Goal: Task Accomplishment & Management: Use online tool/utility

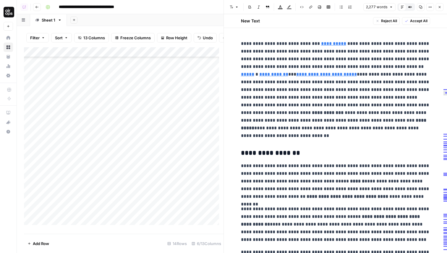
scroll to position [2739, 0]
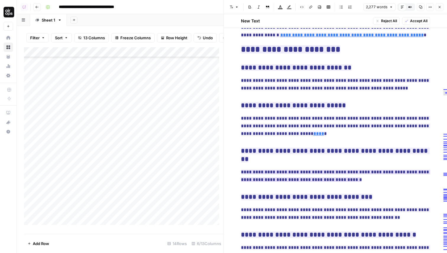
click at [442, 9] on button "Close" at bounding box center [440, 7] width 8 height 8
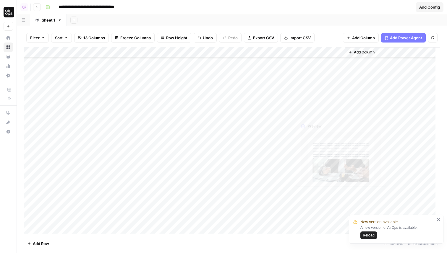
scroll to position [197, 0]
click at [57, 232] on div "Add Column" at bounding box center [232, 140] width 416 height 187
click at [132, 211] on div "Add Column" at bounding box center [232, 140] width 416 height 187
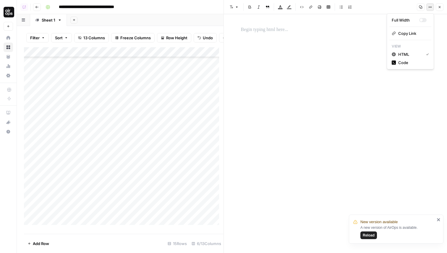
click at [428, 7] on button "Options" at bounding box center [430, 7] width 8 height 8
click at [399, 61] on span "Code" at bounding box center [412, 63] width 28 height 6
click at [294, 35] on textarea at bounding box center [335, 133] width 223 height 239
click at [276, 42] on textarea at bounding box center [335, 133] width 223 height 239
paste textarea "**********"
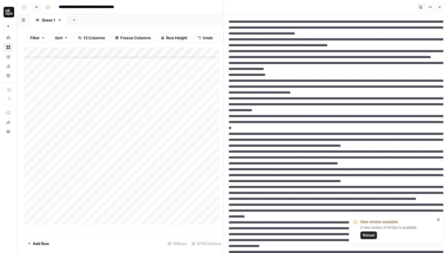
scroll to position [1001, 0]
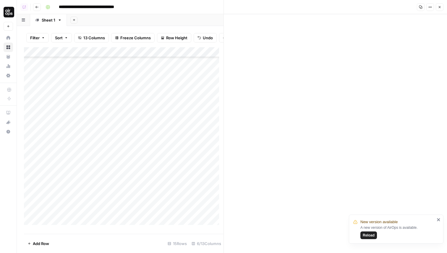
type textarea "**********"
click at [440, 7] on icon "button" at bounding box center [440, 7] width 2 height 2
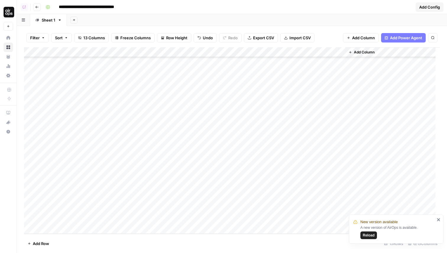
click at [171, 207] on div "Add Column" at bounding box center [232, 140] width 416 height 187
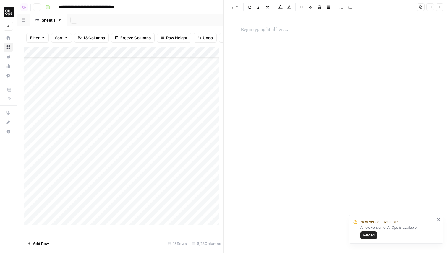
click at [302, 109] on div at bounding box center [335, 129] width 196 height 211
click at [428, 11] on header "Font style Bold Italic Block quote Text color Highlight color Code block Link I…" at bounding box center [335, 7] width 223 height 14
click at [432, 6] on button "Options" at bounding box center [430, 7] width 8 height 8
click at [403, 65] on span "Code" at bounding box center [412, 63] width 28 height 6
click at [300, 35] on textarea at bounding box center [335, 133] width 223 height 239
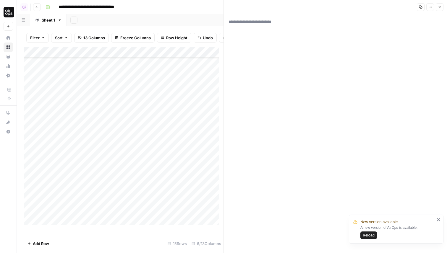
paste textarea "**********"
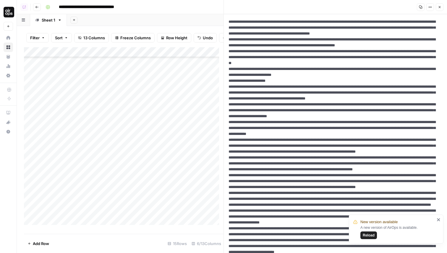
scroll to position [1001, 0]
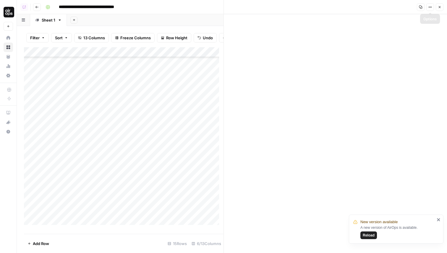
type textarea "**********"
click at [439, 7] on icon "button" at bounding box center [440, 7] width 4 height 4
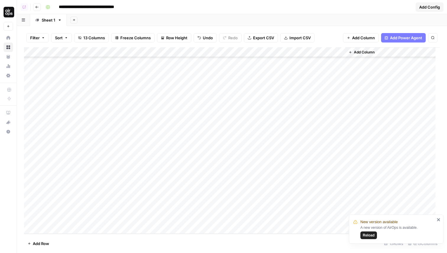
click at [224, 208] on div "Add Column" at bounding box center [232, 140] width 416 height 187
click at [438, 219] on icon "close" at bounding box center [438, 220] width 3 height 3
click at [332, 202] on div "Add Column" at bounding box center [232, 140] width 416 height 187
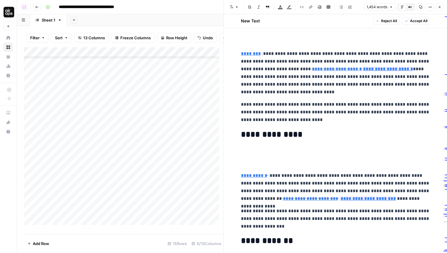
scroll to position [1584, 0]
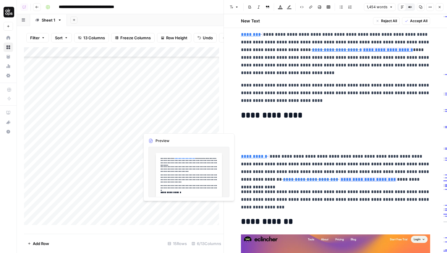
click at [151, 207] on div "Add Column" at bounding box center [124, 138] width 200 height 182
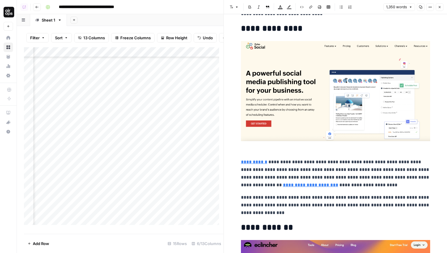
scroll to position [223, 159]
click at [165, 207] on div at bounding box center [167, 215] width 54 height 27
click at [164, 209] on div at bounding box center [167, 215] width 54 height 27
click at [166, 218] on div at bounding box center [167, 215] width 54 height 27
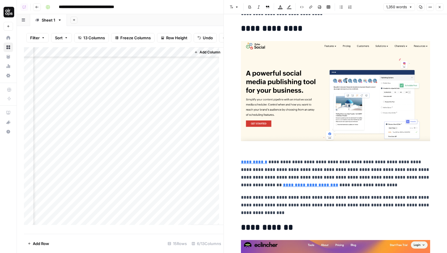
click at [166, 218] on div at bounding box center [167, 215] width 54 height 27
click at [201, 199] on div "Add Column" at bounding box center [207, 136] width 33 height 178
click at [165, 213] on div "Add Column" at bounding box center [124, 138] width 200 height 182
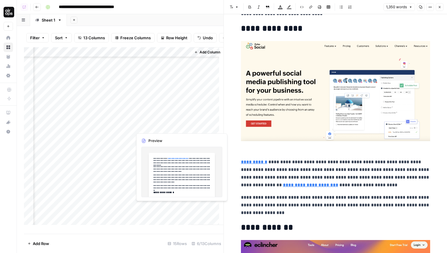
click at [165, 213] on div "Add Column" at bounding box center [124, 138] width 200 height 182
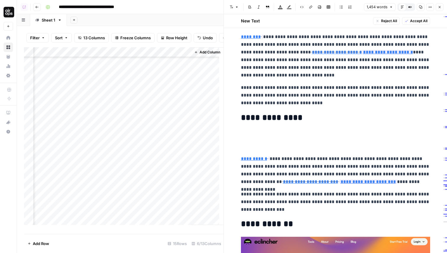
scroll to position [1584, 0]
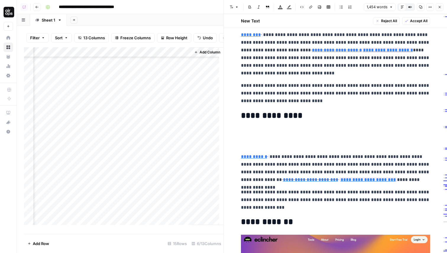
click at [180, 208] on div at bounding box center [159, 215] width 54 height 27
click at [180, 207] on div at bounding box center [159, 215] width 54 height 27
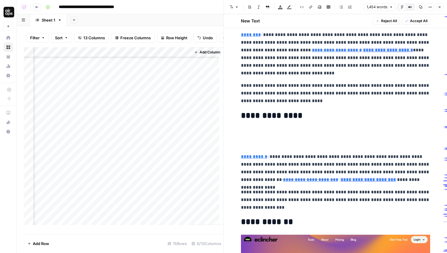
click at [180, 207] on div "Add Column" at bounding box center [124, 138] width 200 height 182
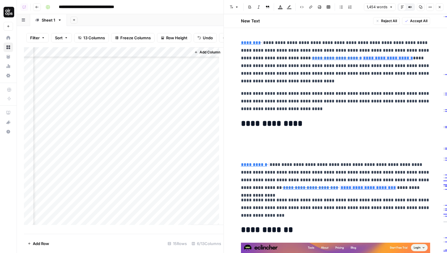
scroll to position [1572, 0]
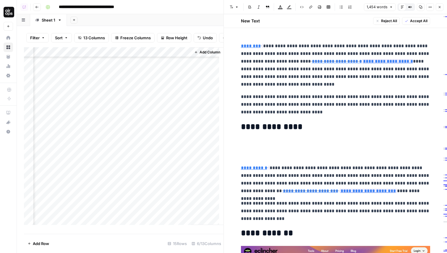
click at [267, 145] on p at bounding box center [335, 144] width 189 height 8
click at [271, 159] on p at bounding box center [335, 156] width 189 height 8
click at [160, 57] on div "Add Column" at bounding box center [124, 138] width 200 height 182
click at [159, 56] on div at bounding box center [160, 58] width 54 height 12
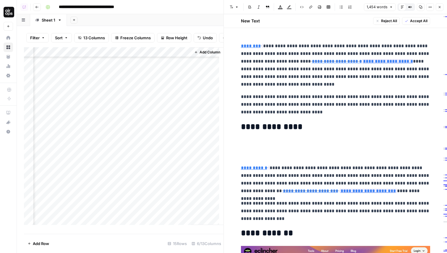
click at [71, 56] on div "Add Column" at bounding box center [124, 138] width 200 height 182
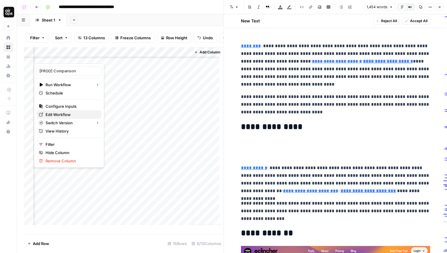
click at [65, 115] on span "Edit Workflow" at bounding box center [71, 115] width 51 height 6
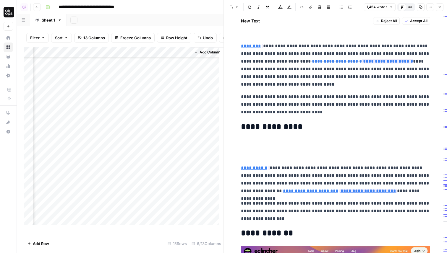
click at [60, 60] on div "Add Column" at bounding box center [124, 138] width 200 height 182
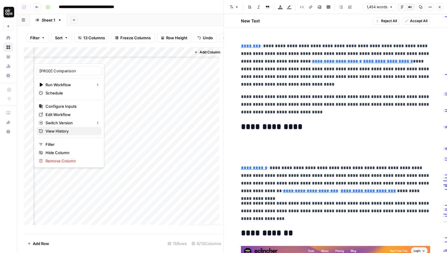
click at [71, 131] on span "View History" at bounding box center [71, 131] width 51 height 6
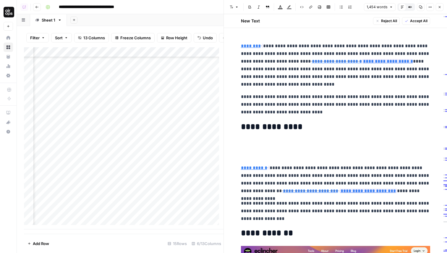
scroll to position [232, 103]
click at [149, 199] on div "Add Column" at bounding box center [124, 138] width 200 height 182
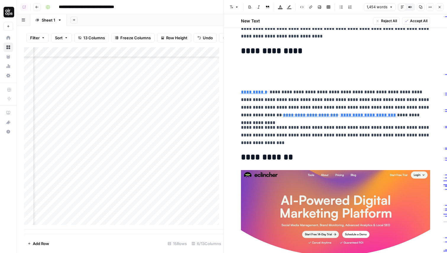
scroll to position [1649, 0]
click at [140, 197] on div "Add Column" at bounding box center [124, 138] width 200 height 182
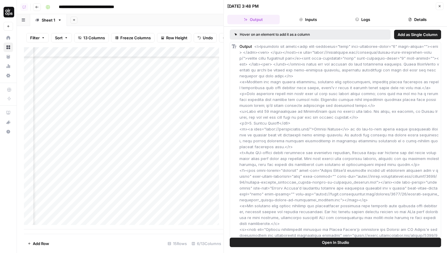
type input "****"
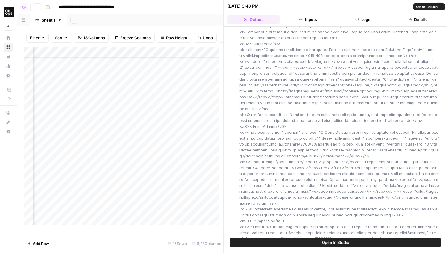
drag, startPoint x: 241, startPoint y: 121, endPoint x: 378, endPoint y: 150, distance: 140.3
click at [378, 150] on div "Output" at bounding box center [340, 138] width 200 height 1343
copy span "<h2>6. Zoho Social</h2> <p><div data-action="deletion" data-alt="A Zoho Social …"
click at [440, 6] on icon "button" at bounding box center [440, 6] width 4 height 4
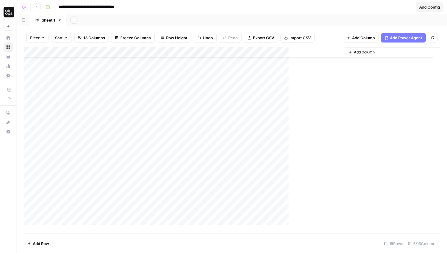
scroll to position [223, 0]
click at [214, 229] on div "Add Column" at bounding box center [232, 140] width 416 height 187
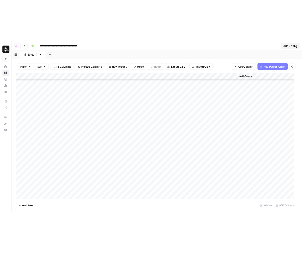
scroll to position [249, 0]
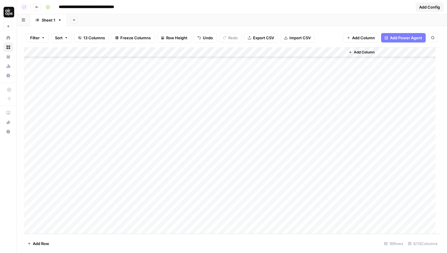
click at [316, 206] on div "Add Column" at bounding box center [232, 140] width 416 height 187
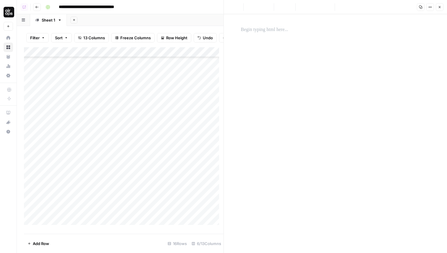
click at [428, 7] on button "Options" at bounding box center [430, 7] width 8 height 8
click at [402, 64] on span "Code" at bounding box center [412, 63] width 28 height 6
click at [313, 23] on textarea at bounding box center [335, 133] width 223 height 239
paste textarea "**********"
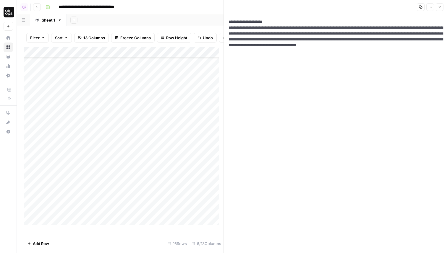
type textarea "**********"
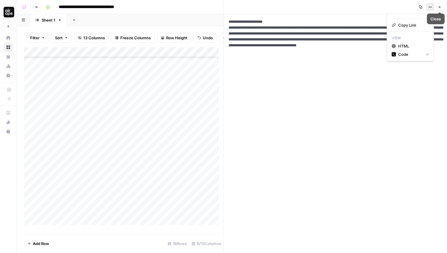
click at [432, 9] on button "Options" at bounding box center [430, 7] width 8 height 8
click at [405, 44] on span "HTML" at bounding box center [412, 46] width 28 height 6
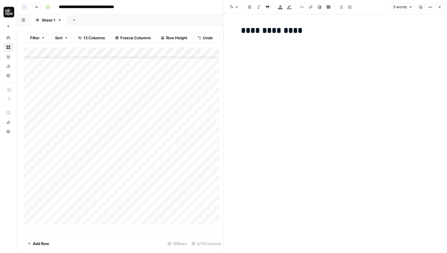
click at [317, 49] on p at bounding box center [335, 47] width 189 height 8
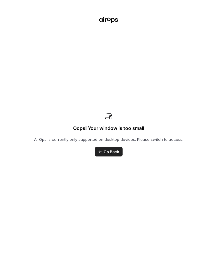
drag, startPoint x: 215, startPoint y: 58, endPoint x: 257, endPoint y: 61, distance: 41.9
click at [217, 61] on html "**********" at bounding box center [108, 126] width 217 height 253
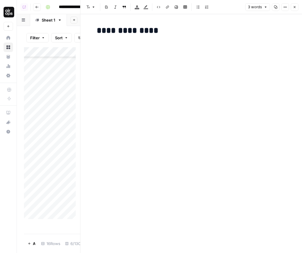
click at [175, 37] on div "**********" at bounding box center [191, 45] width 196 height 42
click at [159, 44] on p at bounding box center [191, 47] width 189 height 8
click at [293, 7] on icon "button" at bounding box center [295, 7] width 4 height 4
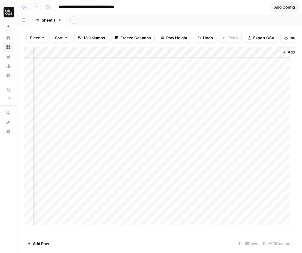
scroll to position [249, 88]
click at [232, 213] on div "Add Column" at bounding box center [159, 138] width 271 height 182
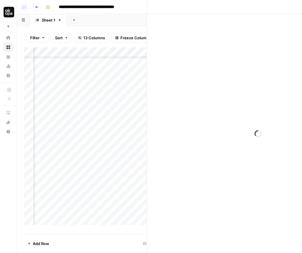
click at [232, 213] on div at bounding box center [231, 215] width 54 height 27
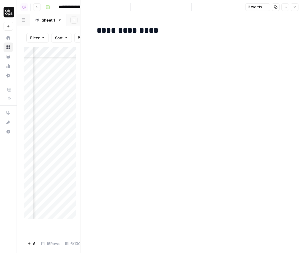
click at [135, 50] on p at bounding box center [191, 47] width 189 height 8
drag, startPoint x: 80, startPoint y: 65, endPoint x: 151, endPoint y: 64, distance: 70.1
click at [284, 6] on icon "button" at bounding box center [285, 7] width 4 height 4
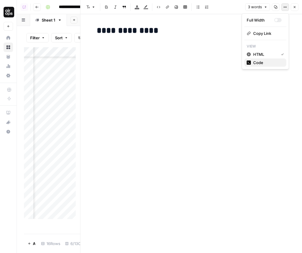
click at [266, 62] on span "Code" at bounding box center [267, 63] width 28 height 6
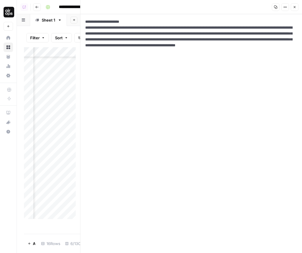
click at [88, 34] on textarea "**********" at bounding box center [191, 133] width 222 height 239
click at [212, 34] on textarea "**********" at bounding box center [191, 133] width 222 height 239
type textarea "**********"
click at [286, 7] on icon "button" at bounding box center [286, 7] width 1 height 1
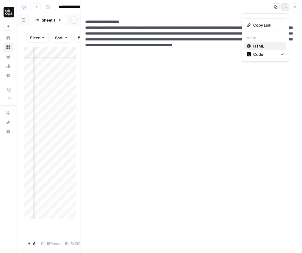
click at [258, 44] on span "HTML" at bounding box center [267, 46] width 28 height 6
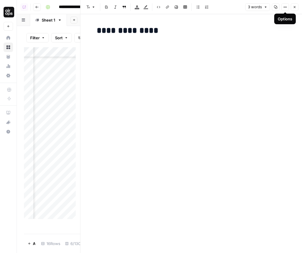
click at [186, 45] on p at bounding box center [191, 47] width 189 height 8
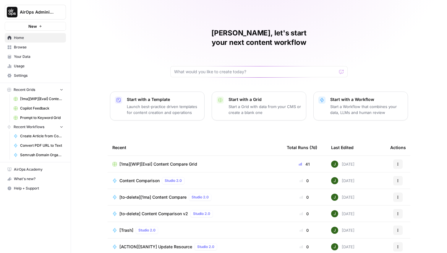
click at [143, 178] on span "Content Comparison" at bounding box center [139, 181] width 40 height 6
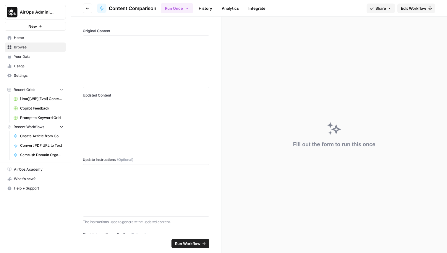
click at [413, 7] on span "Edit Workflow" at bounding box center [413, 8] width 25 height 6
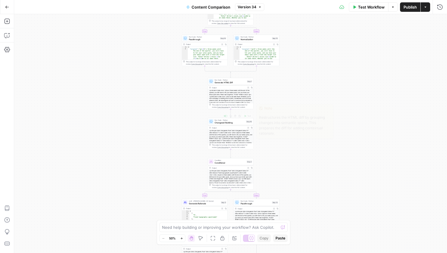
click at [229, 123] on span "Changeset Building" at bounding box center [230, 122] width 30 height 3
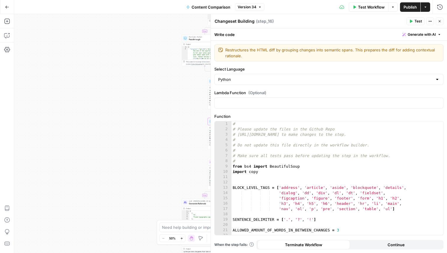
click at [260, 135] on div "# # Please update the files in the Github Repo # https://github.com/airopshq/ht…" at bounding box center [335, 184] width 207 height 125
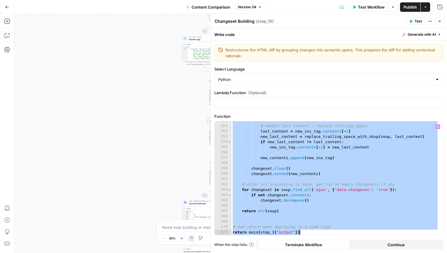
scroll to position [1350, 0]
type textarea "**********"
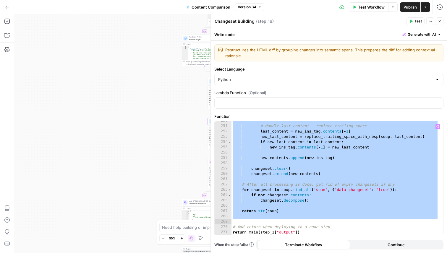
type textarea "**********"
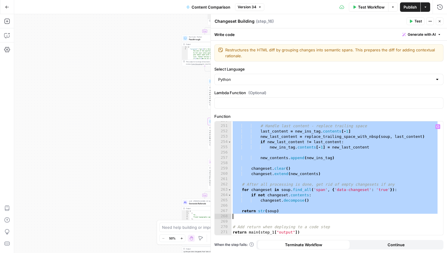
paste textarea
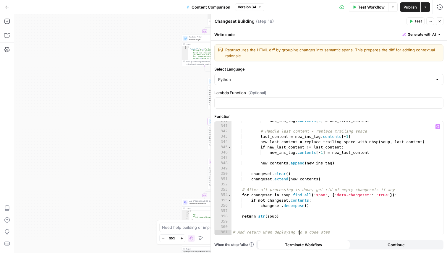
type textarea "**********"
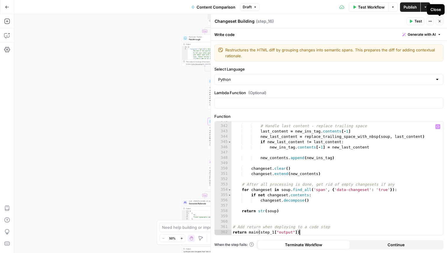
click at [438, 21] on icon "button" at bounding box center [440, 22] width 4 height 4
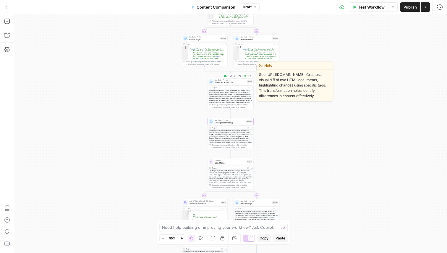
click at [240, 82] on span "Generate HTML Diff" at bounding box center [230, 82] width 31 height 3
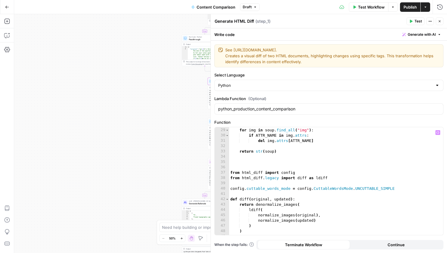
scroll to position [169, 0]
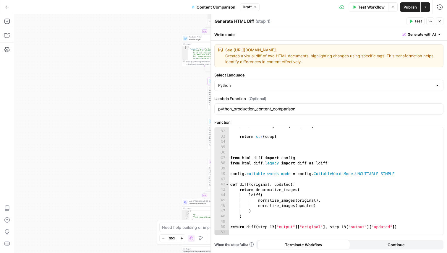
click at [439, 24] on button "Close" at bounding box center [440, 21] width 8 height 8
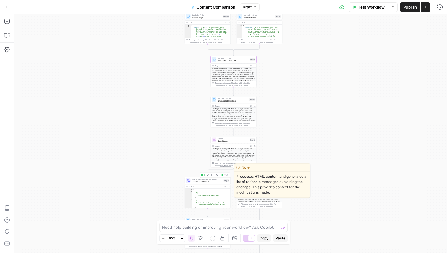
click at [208, 183] on span "Generate Rationale" at bounding box center [207, 181] width 31 height 3
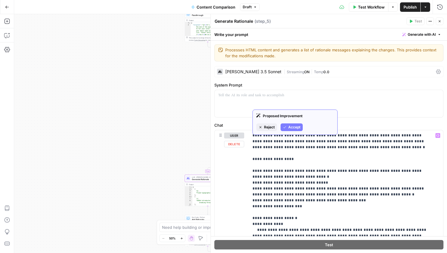
scroll to position [12, 0]
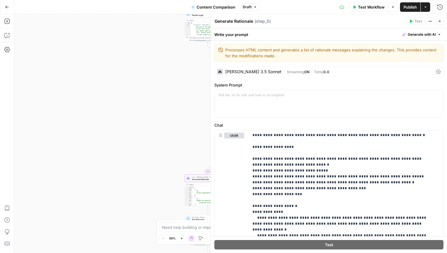
click at [440, 25] on header "Generate Rationale Generate Rationale ( step_5 ) Test Actions Close" at bounding box center [329, 21] width 236 height 14
click at [439, 21] on icon "button" at bounding box center [440, 22] width 4 height 4
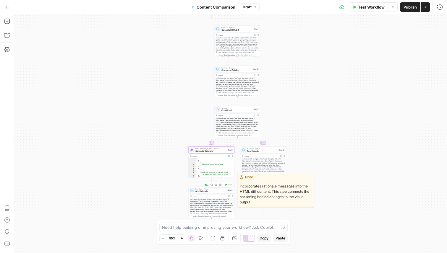
click at [210, 193] on div "Run Code · Python Add Rationale Step 6 Copy step Delete step Edit Note Test" at bounding box center [212, 190] width 46 height 7
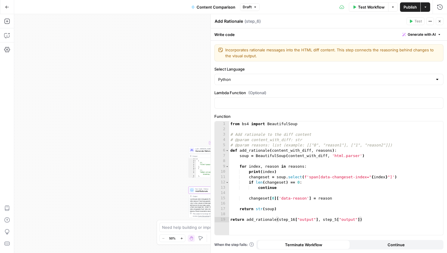
click at [441, 21] on span "Close" at bounding box center [441, 21] width 0 height 0
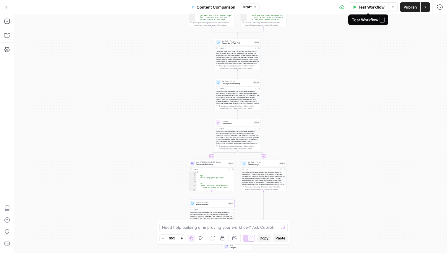
click at [372, 7] on span "Test Workflow" at bounding box center [371, 7] width 27 height 6
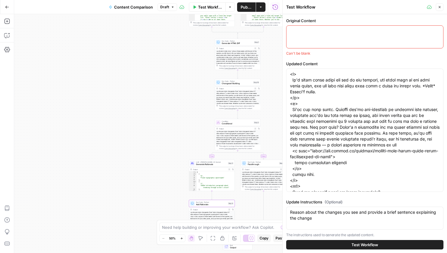
paste textarea "<h1>Here's my beautiful tree</h1> <p> <img src="https://images.pexels.com/photo…"
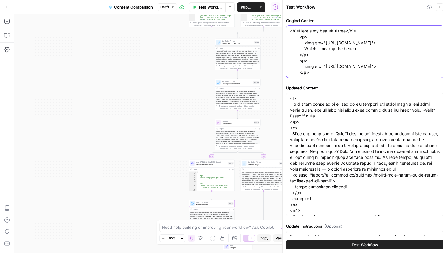
type textarea "<h1>Here's my beautiful tree</h1> <p> <img src="https://images.pexels.com/photo…"
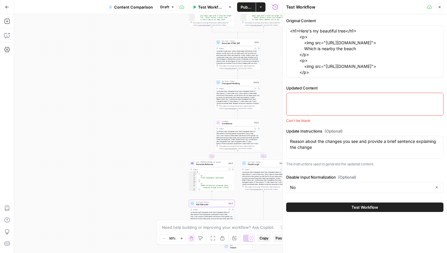
paste textarea "<h1>Here's my beautiful tree</h1> <p><img src="https://images.pexels.com/photos…"
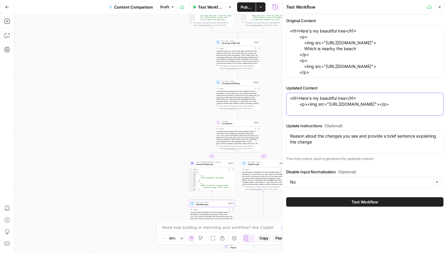
type textarea "<h1>Here's my beautiful tree</h1> <p><img src="https://images.pexels.com/photos…"
click at [319, 154] on div "Reason about the changes you see and provide a brief sentence explaining the ch…" at bounding box center [364, 142] width 157 height 23
type textarea "Re"
type textarea "Reason about the changes you see and provide a brief sentence explaining the ch…"
click at [316, 188] on div "No Clear" at bounding box center [364, 182] width 157 height 11
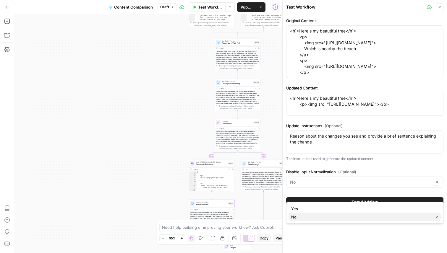
click at [304, 218] on span "No" at bounding box center [361, 217] width 140 height 6
type input "No"
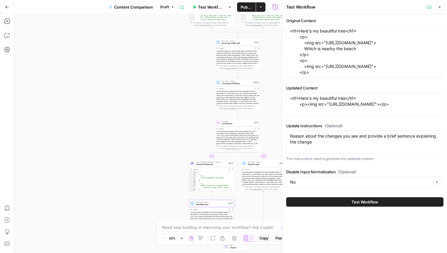
click at [321, 207] on button "Test Workflow" at bounding box center [364, 202] width 157 height 9
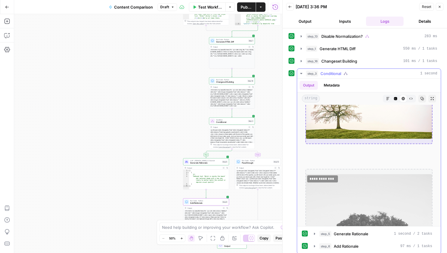
click at [334, 149] on p at bounding box center [369, 153] width 127 height 8
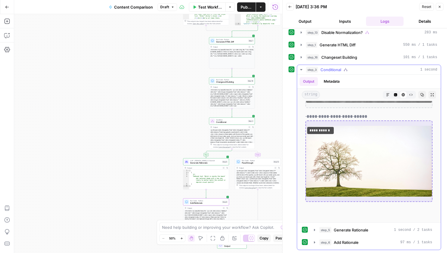
scroll to position [215, 0]
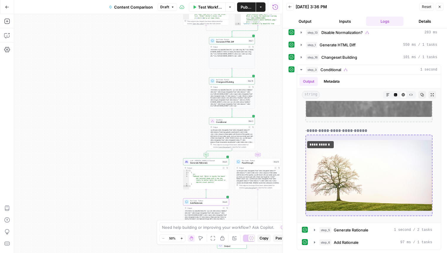
click at [338, 21] on button "Inputs" at bounding box center [345, 21] width 38 height 9
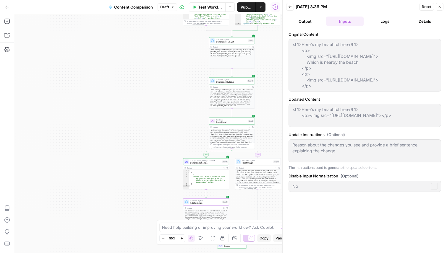
scroll to position [0, 0]
click at [208, 5] on span "Test Workflow" at bounding box center [210, 7] width 24 height 6
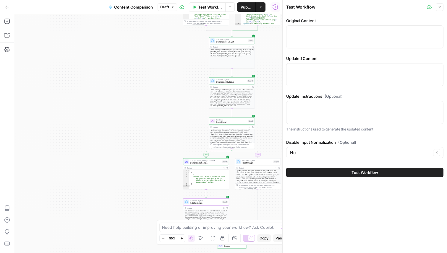
click at [440, 6] on icon "button" at bounding box center [440, 7] width 4 height 4
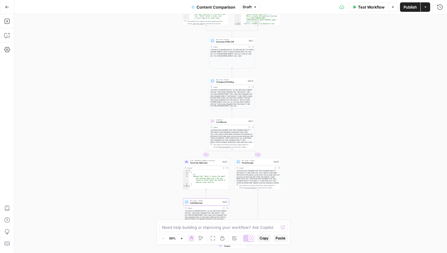
click at [368, 9] on span "Test Workflow" at bounding box center [371, 7] width 27 height 6
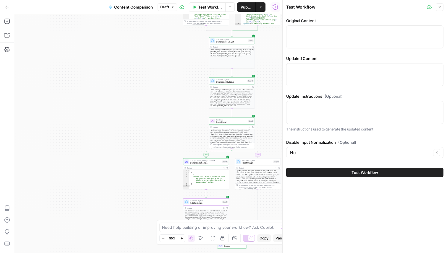
click at [324, 39] on div at bounding box center [364, 36] width 157 height 23
click at [322, 68] on textarea "Updated Content" at bounding box center [365, 69] width 150 height 6
paste textarea "<h1>Here's my beautiful tree</h1> <p><img src="https://images.pexels.com/photos…"
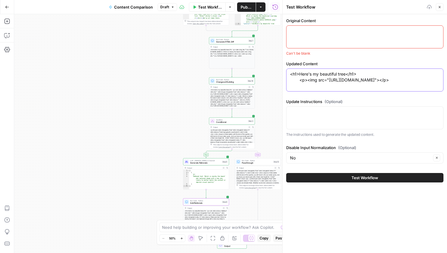
type textarea "<h1>Here's my beautiful tree</h1> <p><img src="https://images.pexels.com/photos…"
click at [322, 35] on div at bounding box center [364, 36] width 157 height 23
paste textarea "<h1>Here's my beautiful tree</h1> <p> <img src="https://images.pexels.com/photo…"
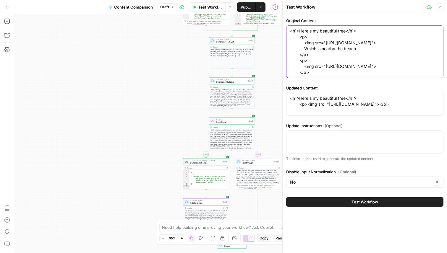
click at [362, 55] on textarea "<h1>Here's my beautiful tree</h1> <p> <img src="https://images.pexels.com/photo…" at bounding box center [365, 51] width 150 height 47
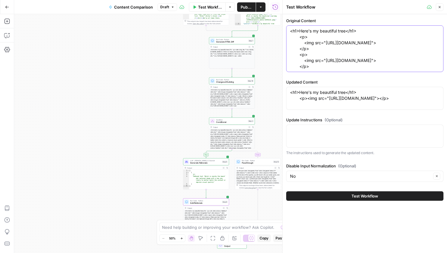
type textarea "<h1>Here's my beautiful tree</h1> <p> <img src="https://images.pexels.com/photo…"
click at [319, 148] on div at bounding box center [364, 136] width 157 height 23
type textarea "Reason about"
click at [275, 8] on icon "button" at bounding box center [275, 7] width 6 height 6
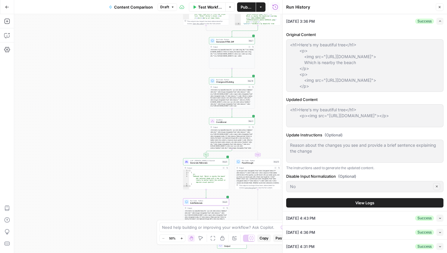
click at [317, 163] on div "Reason about the changes you see and provide a brief sentence explaining the ch…" at bounding box center [364, 151] width 157 height 23
click at [214, 7] on span "Test Workflow" at bounding box center [210, 7] width 24 height 6
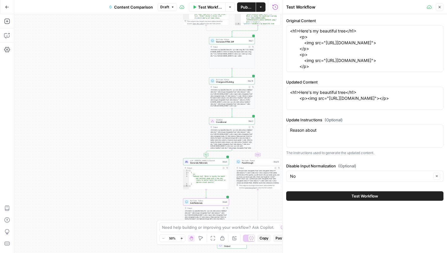
click at [314, 148] on div "Reason about Reason about" at bounding box center [364, 136] width 157 height 23
paste textarea "the changes you see and provide a brief sentence explaining the change"
type textarea "Reason about the changes you see and provide a brief sentence explaining the ch…"
click at [334, 201] on button "Test Workflow" at bounding box center [364, 196] width 157 height 9
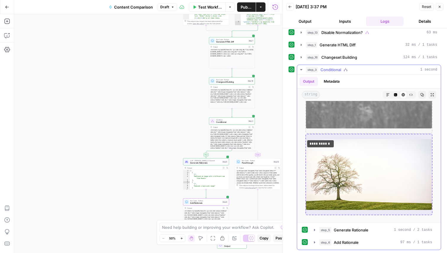
scroll to position [206, 0]
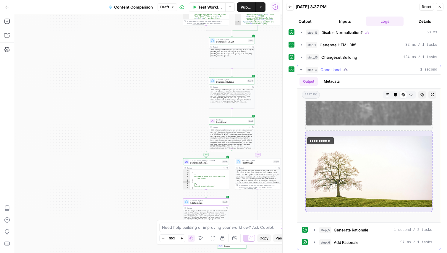
click at [342, 206] on div "**********" at bounding box center [369, 174] width 134 height 555
click at [394, 94] on icon "button" at bounding box center [395, 94] width 3 height 3
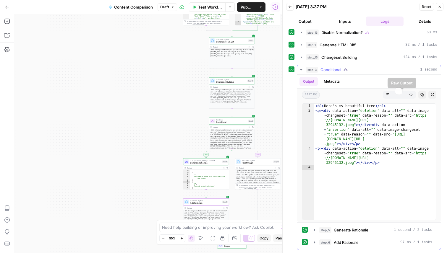
scroll to position [0, 0]
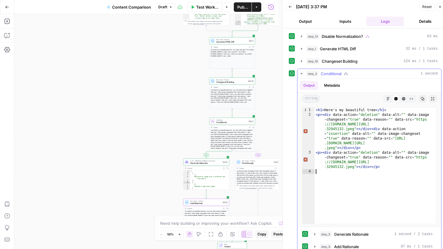
click at [305, 132] on div "2" at bounding box center [308, 131] width 12 height 38
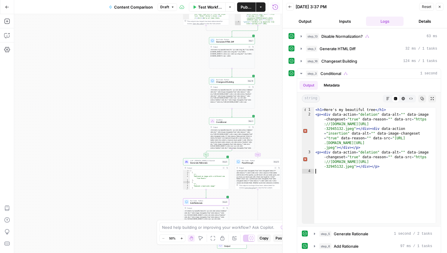
click at [203, 2] on button "Test Workflow" at bounding box center [207, 6] width 37 height 9
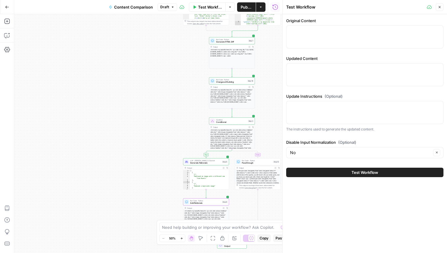
click at [440, 7] on icon "button" at bounding box center [440, 7] width 4 height 4
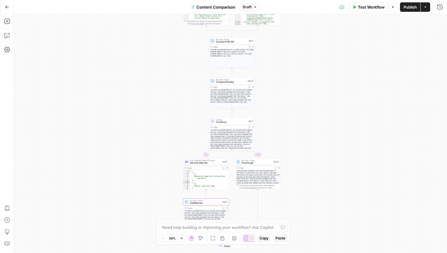
click at [369, 6] on span "Test Workflow" at bounding box center [371, 7] width 27 height 6
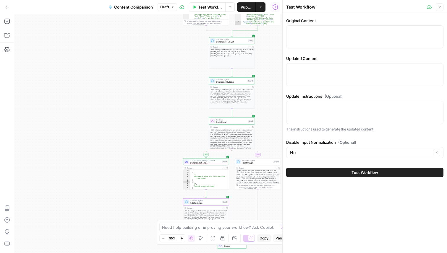
click at [234, 7] on div "Test Workflow Options Publish Actions Run History" at bounding box center [229, 7] width 105 height 14
click at [230, 7] on icon "button" at bounding box center [230, 7] width 2 height 1
click at [219, 30] on span "View Last Test" at bounding box center [214, 29] width 26 height 6
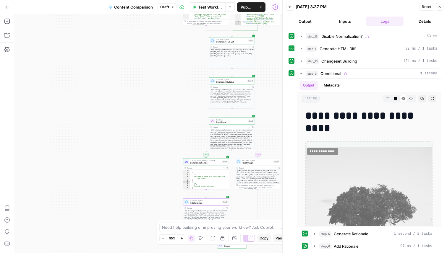
click at [426, 7] on span "Reset" at bounding box center [426, 6] width 9 height 5
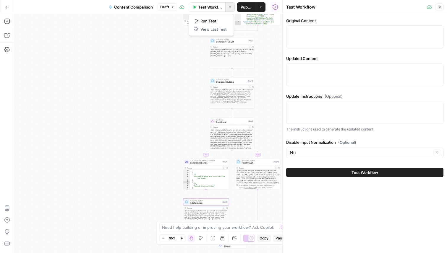
click at [228, 7] on span "Options" at bounding box center [228, 7] width 0 height 0
click at [274, 9] on icon "button" at bounding box center [275, 7] width 6 height 6
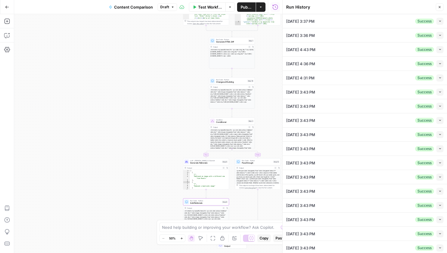
click at [317, 24] on div "08/13/25 at 3:37 PM Success Collapse" at bounding box center [364, 21] width 157 height 14
click at [439, 20] on li "08/13/25 at 3:37 PM Success Collapse View Logs" at bounding box center [365, 21] width 164 height 14
click at [439, 20] on icon "button" at bounding box center [440, 21] width 3 height 3
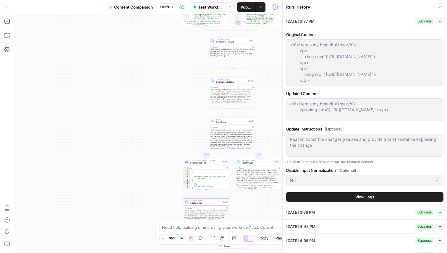
click at [285, 42] on div "Run History Close 08/13/25 at 3:37 PM Success Expand Original Content <h1>Here'…" at bounding box center [364, 126] width 165 height 253
click at [208, 8] on span "Test Workflow" at bounding box center [210, 7] width 24 height 6
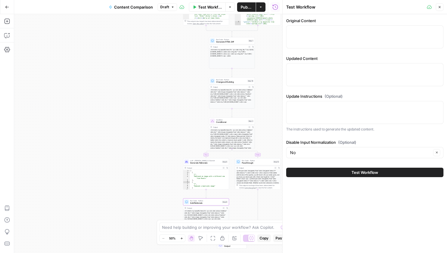
click at [311, 27] on div at bounding box center [364, 36] width 157 height 23
paste textarea "<h1>Here's my beautiful tree</h1> <p> <img src="https://images.pexels.com/photo…"
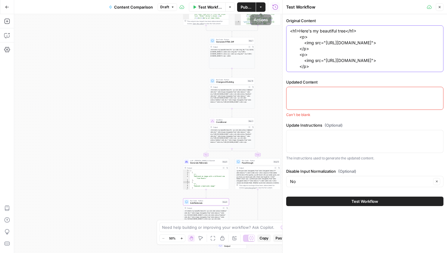
type textarea "<h1>Here's my beautiful tree</h1> <p> <img src="https://images.pexels.com/photo…"
click at [276, 5] on icon "button" at bounding box center [275, 7] width 6 height 6
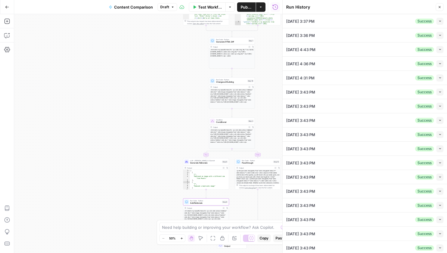
click at [437, 20] on button "Collapse" at bounding box center [440, 21] width 7 height 7
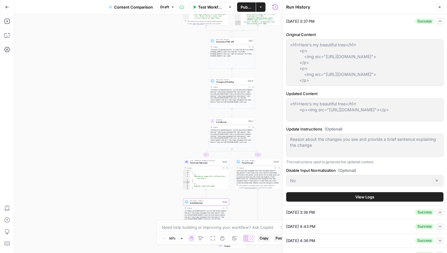
click at [263, 118] on body "AirOps Administrative New Home Browse Your Data Usage Settings Recent Grids [1m…" at bounding box center [223, 126] width 447 height 253
click at [212, 7] on span "Test Workflow" at bounding box center [210, 7] width 24 height 6
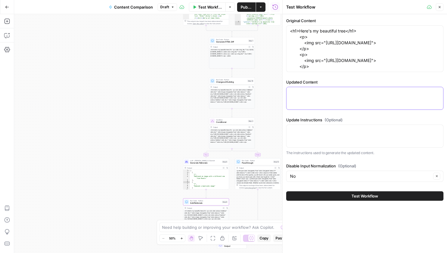
click at [297, 96] on textarea "Updated Content" at bounding box center [365, 93] width 150 height 6
paste textarea "<h1>Here's my beautiful tree</h1> <p><img src="https://images.pexels.com/photos…"
type textarea "<h1>Here's my beautiful tree</h1> <p><img src="https://images.pexels.com/photos…"
click at [271, 6] on button "Run History" at bounding box center [275, 6] width 9 height 9
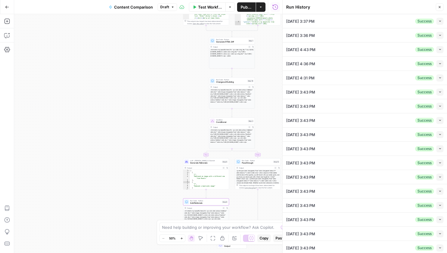
click at [437, 24] on button "Collapse" at bounding box center [440, 21] width 7 height 7
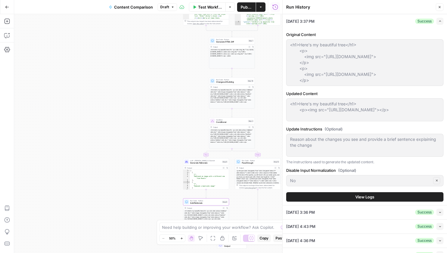
click at [213, 10] on span "Test Workflow" at bounding box center [210, 7] width 24 height 6
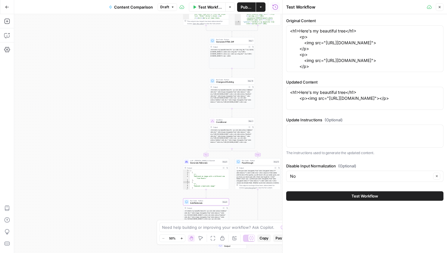
click at [311, 138] on div at bounding box center [364, 136] width 157 height 23
paste textarea "Reason about the changes you see and provide a brief sentence explaining the ch…"
type textarea "Reason about the changes you see and provide a brief sentence explaining the ch…"
click at [350, 101] on textarea "<h1>Here's my beautiful tree</h1> <p><img src="https://images.pexels.com/photos…" at bounding box center [365, 96] width 150 height 12
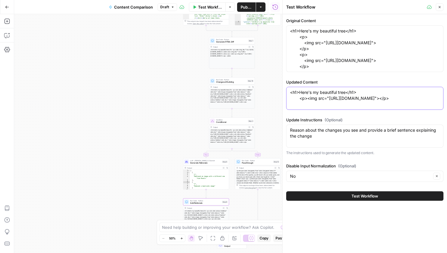
click at [307, 101] on textarea "<h1>Here's my beautiful tree</h1> <p><img src="https://images.pexels.com/photos…" at bounding box center [365, 96] width 150 height 12
type textarea "<h1>Here's my tree</h1> <p><img src="https://images.pexels.com/photos/1146706/p…"
click at [338, 201] on button "Test Workflow" at bounding box center [364, 196] width 157 height 9
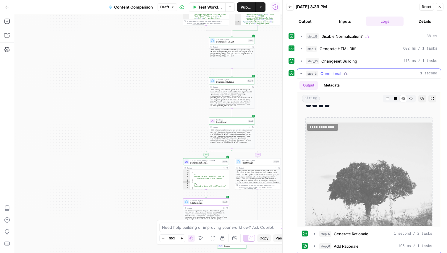
scroll to position [27, 0]
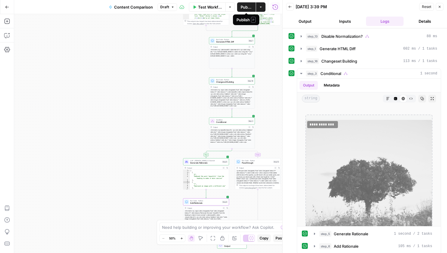
click at [248, 6] on span "Publish" at bounding box center [247, 7] width 12 height 6
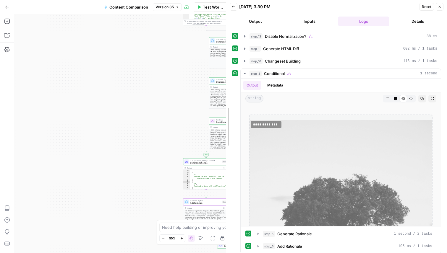
drag, startPoint x: 284, startPoint y: 99, endPoint x: 227, endPoint y: 106, distance: 56.9
click at [429, 97] on button "Expand Output" at bounding box center [433, 99] width 8 height 8
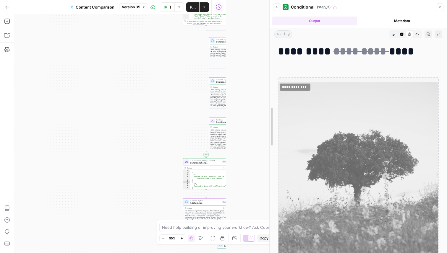
drag, startPoint x: 226, startPoint y: 68, endPoint x: 269, endPoint y: 67, distance: 43.5
click at [269, 67] on div at bounding box center [270, 126] width 6 height 253
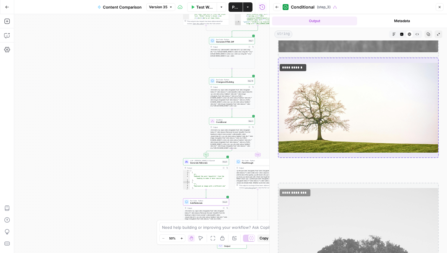
scroll to position [271, 0]
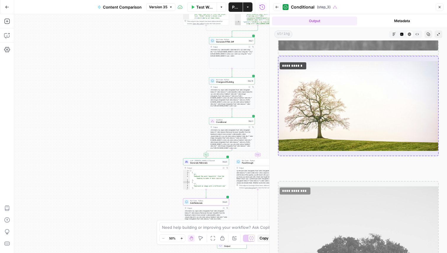
click at [440, 7] on icon "button" at bounding box center [440, 7] width 2 height 2
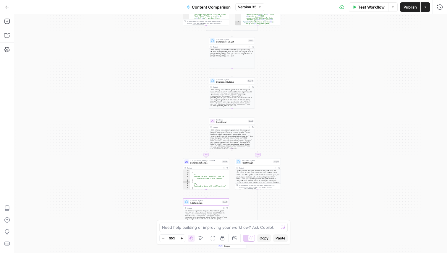
click at [257, 6] on button "Version 35" at bounding box center [249, 7] width 29 height 8
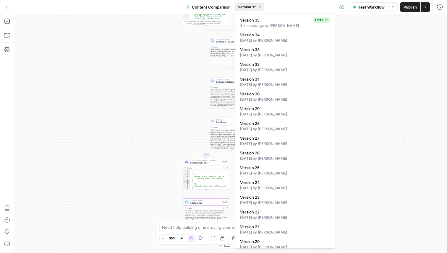
click at [182, 61] on div "true false true false Workflow Set Inputs Inputs Condition Disable Normalizatio…" at bounding box center [230, 133] width 433 height 239
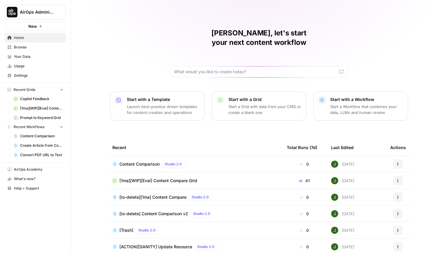
click at [144, 178] on span "[1ma][WIP][Eval] Content Compare Grid" at bounding box center [158, 181] width 78 height 6
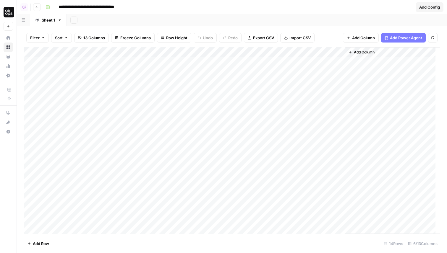
click at [93, 37] on span "13 Columns" at bounding box center [94, 38] width 22 height 6
click at [229, 21] on div "Add Sheet" at bounding box center [257, 20] width 380 height 12
click at [251, 177] on div "Add Column" at bounding box center [232, 140] width 416 height 187
click at [251, 203] on div "Add Column" at bounding box center [232, 140] width 416 height 187
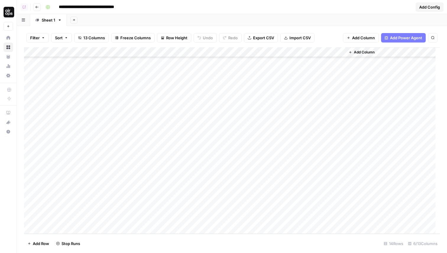
click at [59, 230] on div "Add Column" at bounding box center [232, 140] width 416 height 187
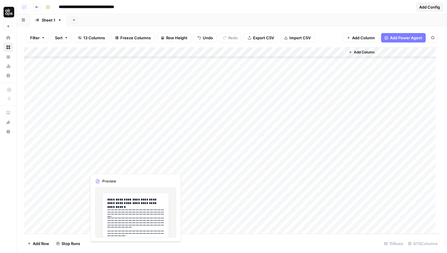
scroll to position [204, 0]
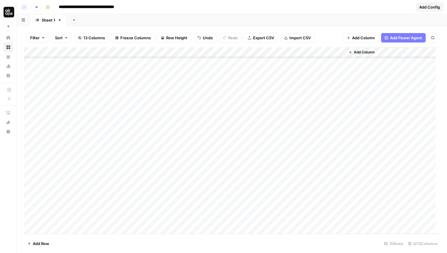
click at [251, 119] on div "Add Column" at bounding box center [232, 140] width 416 height 187
click at [333, 151] on div "Add Column" at bounding box center [232, 140] width 416 height 187
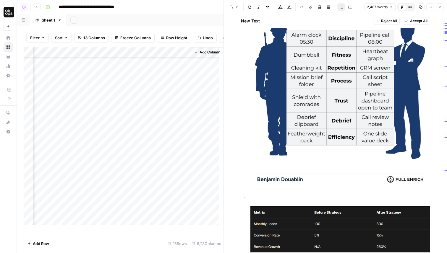
scroll to position [5731, 0]
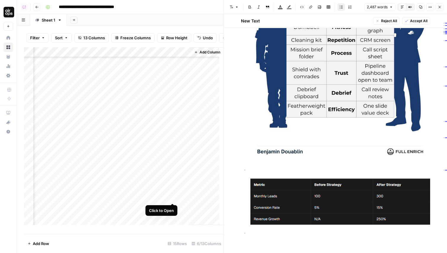
click at [171, 183] on div "Add Column" at bounding box center [124, 138] width 200 height 182
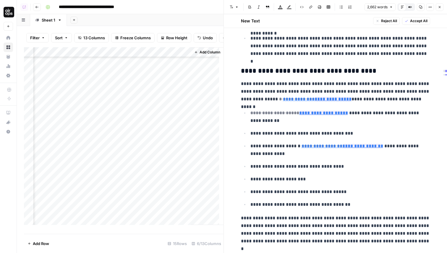
scroll to position [508, 0]
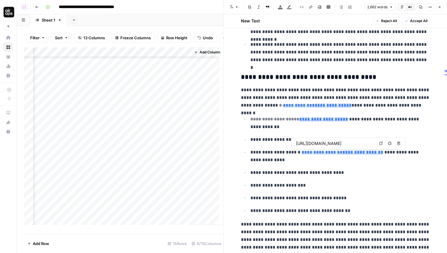
type input "https://www.legalzoom.com/articles/how-to-write-a-business-plan"
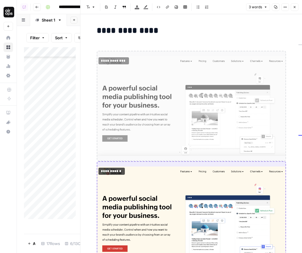
click at [295, 7] on icon "button" at bounding box center [295, 7] width 2 height 2
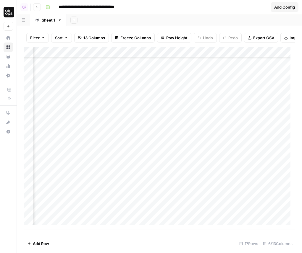
scroll to position [284, 88]
click at [251, 198] on div "Add Column" at bounding box center [159, 138] width 271 height 182
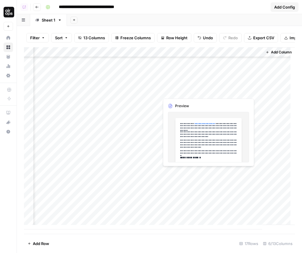
click at [235, 179] on div "Add Column" at bounding box center [159, 138] width 271 height 182
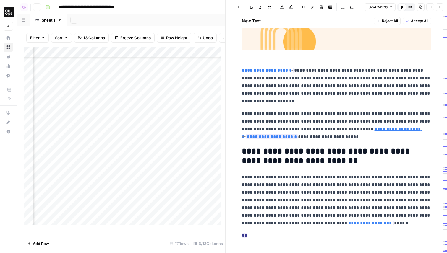
scroll to position [284, 0]
click at [57, 176] on div "Add Column" at bounding box center [124, 138] width 201 height 182
type textarea "**********"
click at [56, 176] on div "Add Column" at bounding box center [124, 138] width 201 height 182
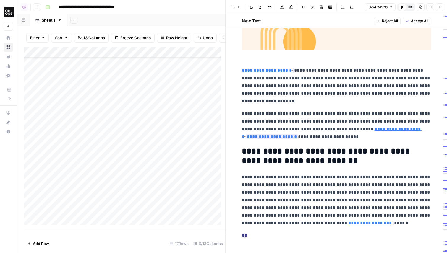
click at [56, 176] on div "Add Column" at bounding box center [124, 138] width 201 height 182
click at [35, 35] on span "Filter" at bounding box center [34, 38] width 9 height 6
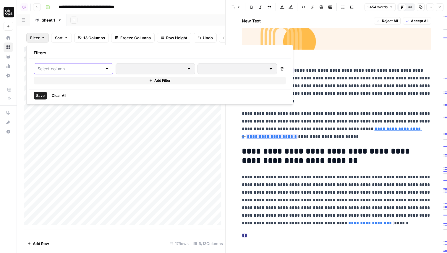
click at [54, 68] on input "text" at bounding box center [70, 69] width 65 height 6
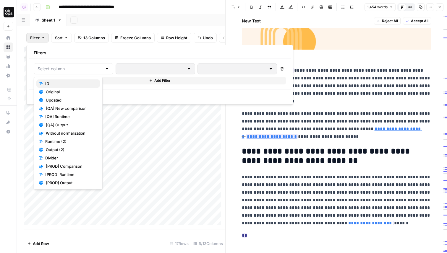
click at [64, 82] on span "ID" at bounding box center [70, 84] width 50 height 6
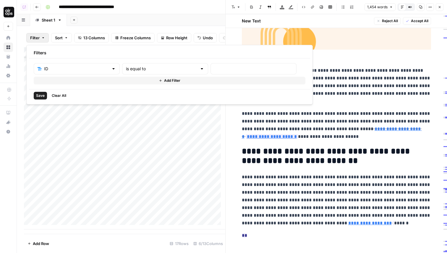
click at [132, 64] on div "is equal to" at bounding box center [165, 68] width 86 height 11
type input "is equal to"
click at [211, 73] on div at bounding box center [254, 68] width 86 height 11
paste input "Sproutsocial with images"
type input "Sproutsocial with images"
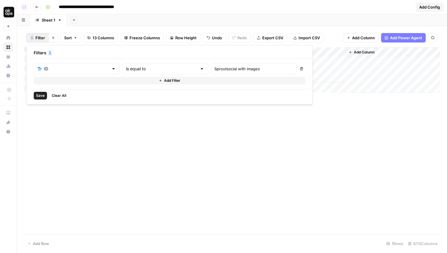
click at [43, 96] on span "Save" at bounding box center [40, 95] width 9 height 5
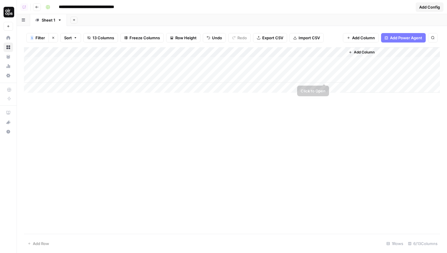
click at [302, 61] on div "Add Column" at bounding box center [232, 70] width 416 height 46
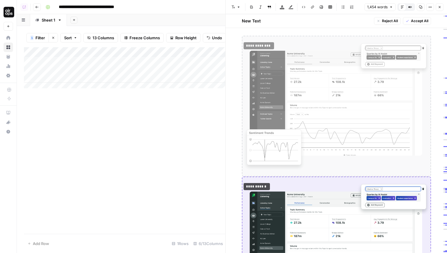
scroll to position [384, 0]
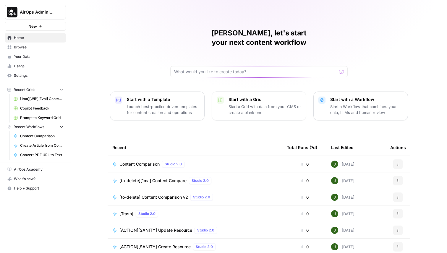
click at [26, 56] on span "Your Data" at bounding box center [38, 56] width 49 height 5
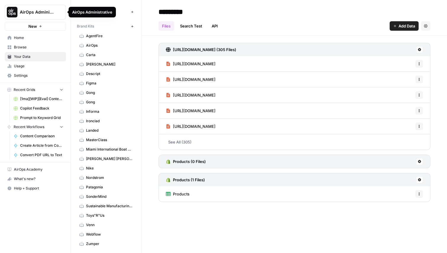
click at [41, 13] on span "AirOps Administrative" at bounding box center [38, 12] width 36 height 6
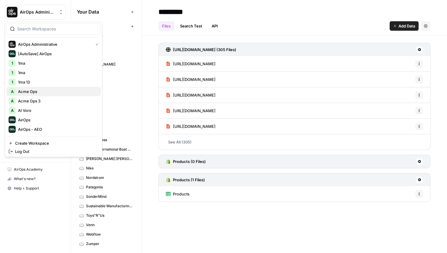
click at [37, 93] on span "Acme Ops" at bounding box center [57, 92] width 78 height 6
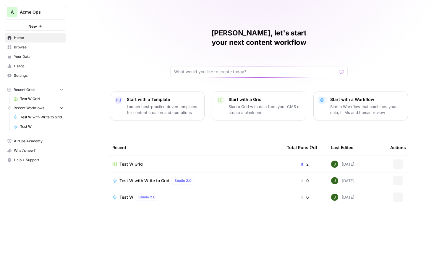
click at [34, 55] on span "Your Data" at bounding box center [38, 56] width 49 height 5
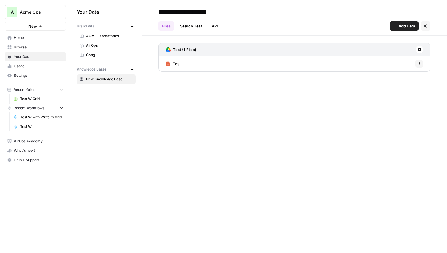
click at [100, 36] on span "ACME Laboratories" at bounding box center [109, 35] width 47 height 5
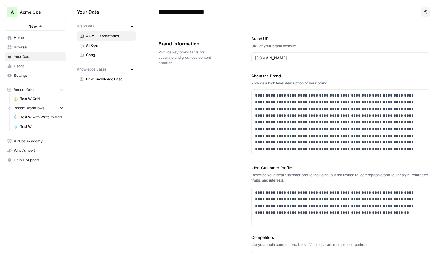
click at [106, 44] on span "AirOps" at bounding box center [109, 45] width 47 height 5
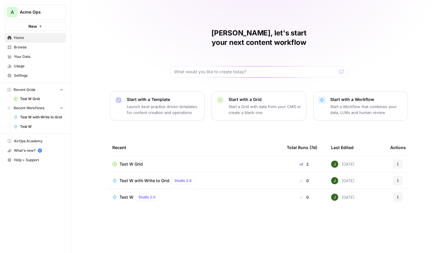
click at [44, 13] on span "Acme Ops" at bounding box center [38, 12] width 36 height 6
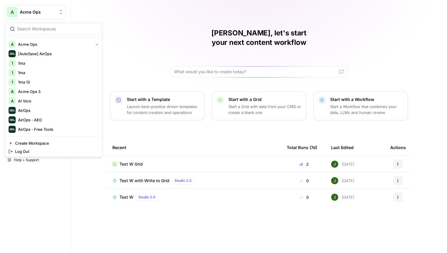
scroll to position [17, 0]
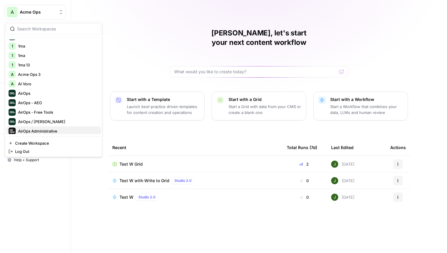
click at [50, 133] on span "AirOps Administrative" at bounding box center [57, 131] width 78 height 6
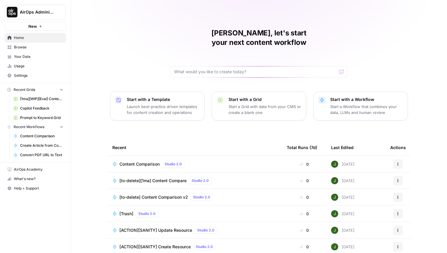
scroll to position [19, 0]
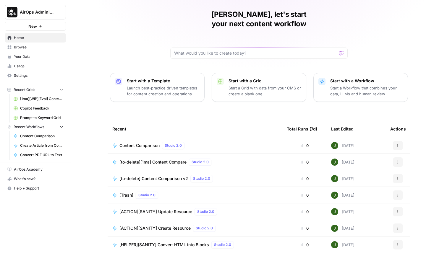
click at [33, 46] on span "Browse" at bounding box center [38, 47] width 49 height 5
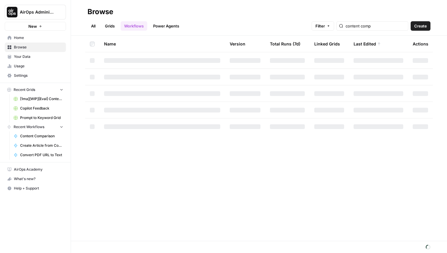
click at [35, 97] on span "[1ma][WIP][Eval] Content Compare Grid" at bounding box center [41, 98] width 43 height 5
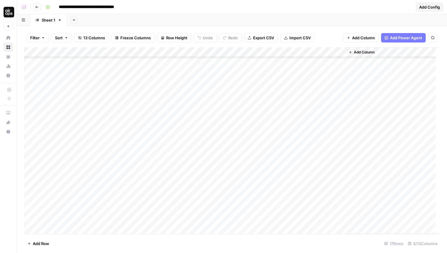
scroll to position [275, 0]
click at [324, 177] on div "Add Column" at bounding box center [232, 140] width 416 height 187
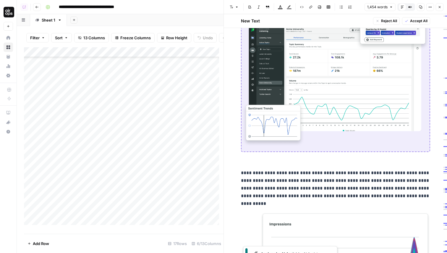
scroll to position [385, 0]
